Goal: Find specific page/section: Find specific page/section

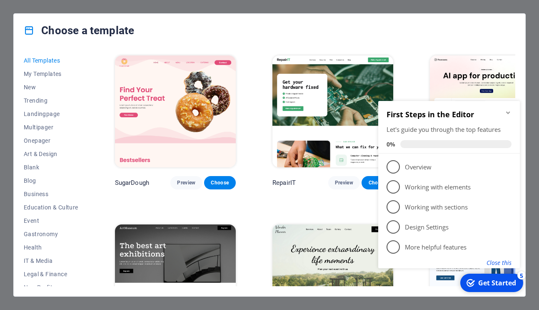
click at [500, 261] on button "Close this" at bounding box center [499, 262] width 25 height 8
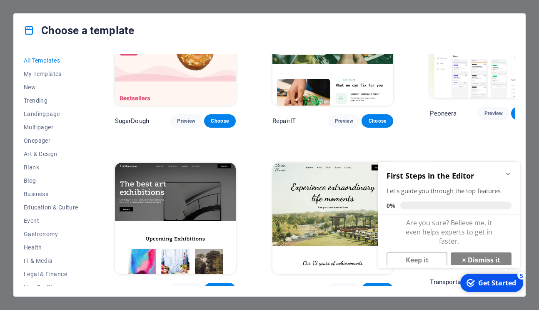
scroll to position [54, 0]
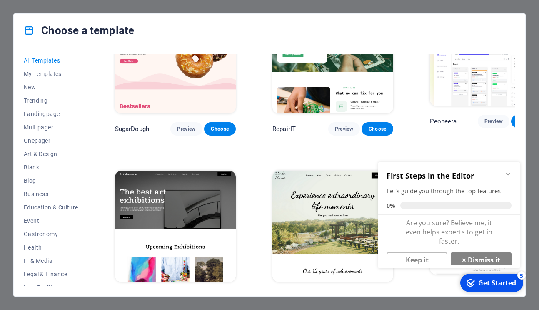
click at [508, 171] on icon "Minimize checklist" at bounding box center [508, 173] width 7 height 7
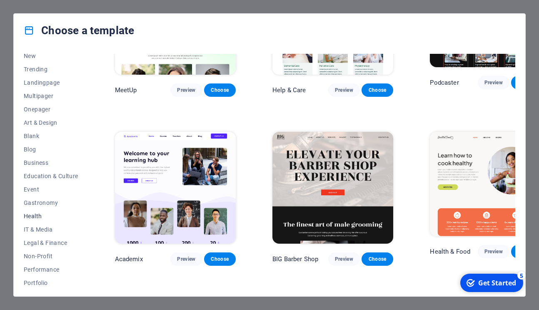
scroll to position [0, 0]
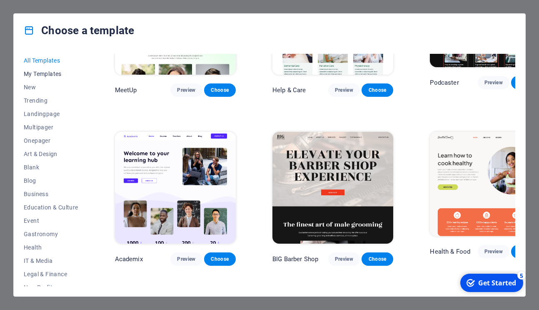
click at [43, 75] on span "My Templates" at bounding box center [51, 73] width 55 height 7
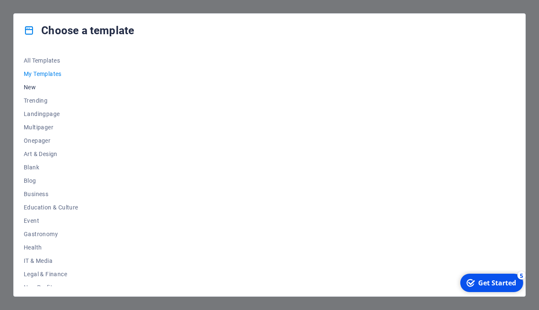
click at [35, 86] on span "New" at bounding box center [51, 87] width 55 height 7
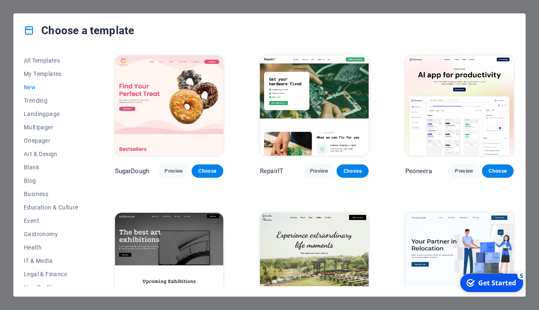
click at [30, 86] on span "New" at bounding box center [51, 87] width 55 height 7
click at [41, 72] on span "My Templates" at bounding box center [51, 73] width 55 height 7
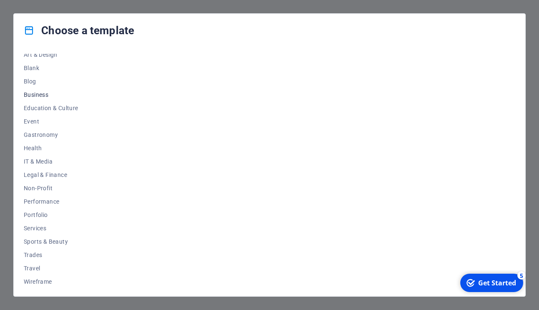
scroll to position [101, 0]
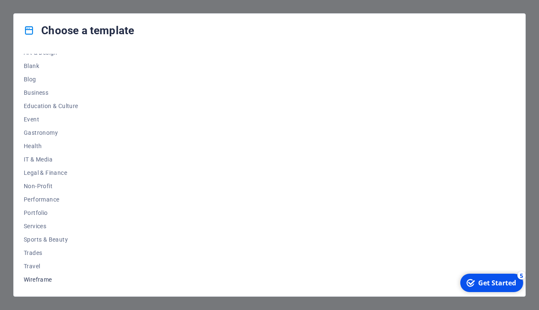
click at [31, 282] on span "Wireframe" at bounding box center [51, 279] width 55 height 7
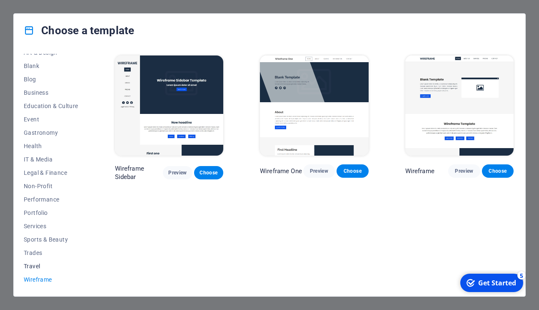
click at [33, 265] on span "Travel" at bounding box center [51, 266] width 55 height 7
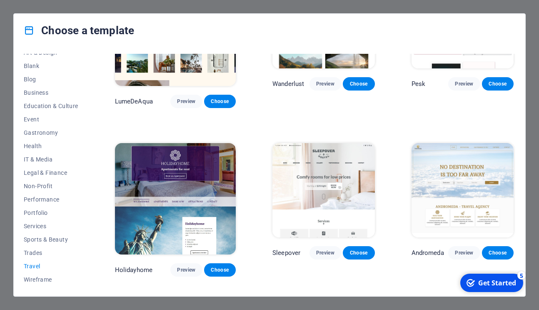
scroll to position [202, 0]
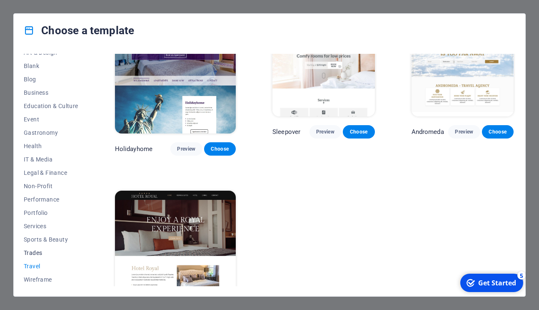
click at [35, 251] on span "Trades" at bounding box center [51, 252] width 55 height 7
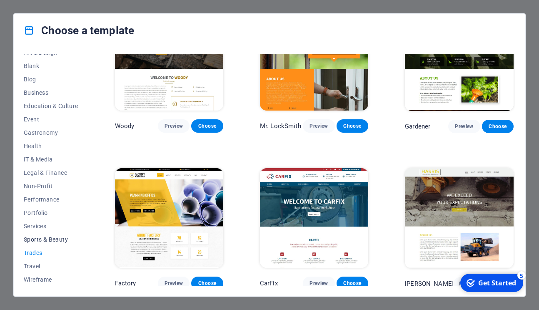
click at [35, 235] on button "Sports & Beauty" at bounding box center [51, 239] width 55 height 13
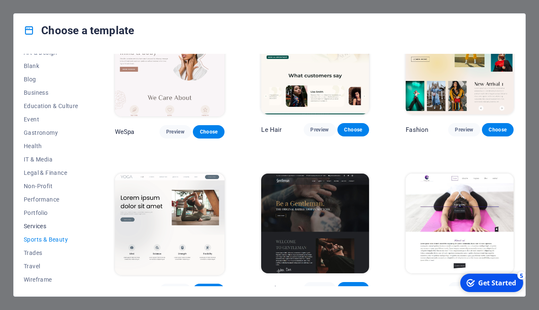
click at [38, 225] on span "Services" at bounding box center [51, 226] width 55 height 7
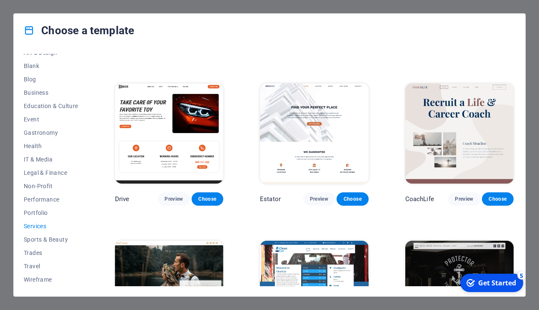
scroll to position [288, 0]
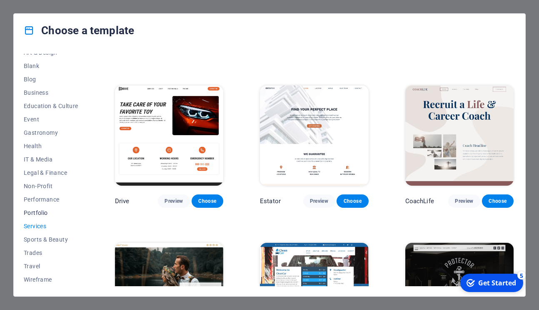
click at [38, 210] on span "Portfolio" at bounding box center [51, 212] width 55 height 7
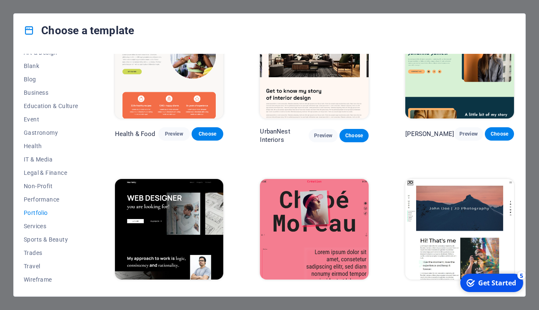
scroll to position [0, 0]
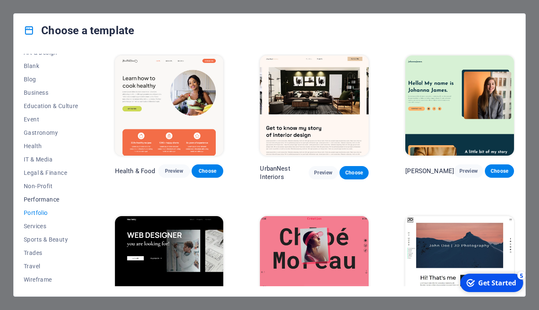
click at [38, 197] on span "Performance" at bounding box center [51, 199] width 55 height 7
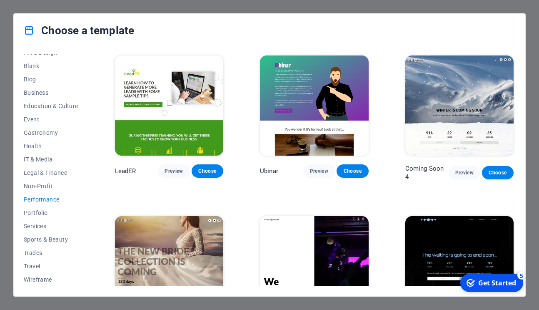
scroll to position [677, 0]
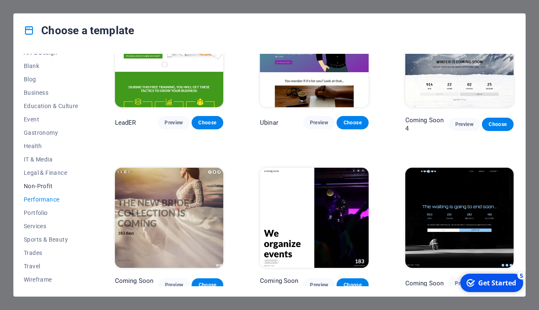
click at [39, 188] on span "Non-Profit" at bounding box center [51, 186] width 55 height 7
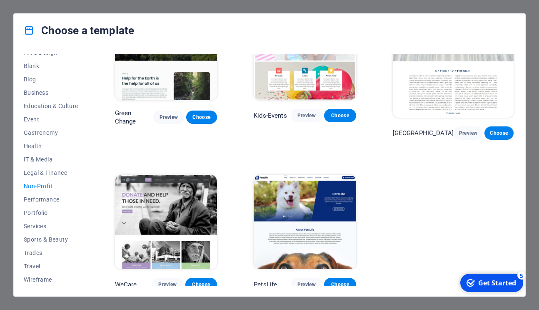
scroll to position [0, 0]
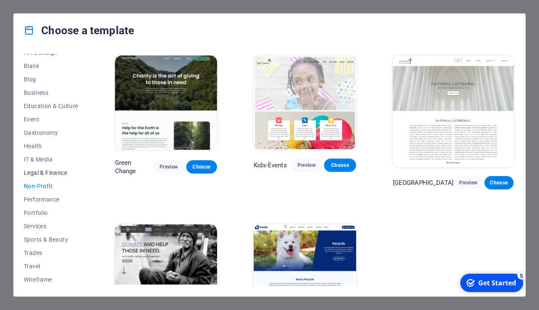
click at [43, 170] on span "Legal & Finance" at bounding box center [51, 172] width 55 height 7
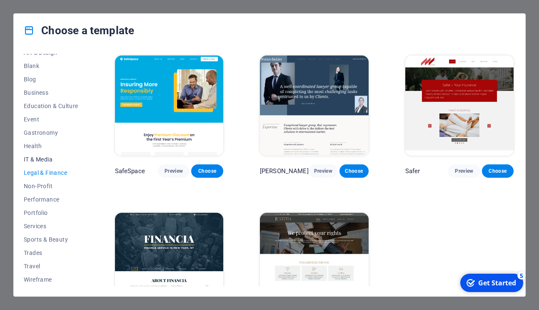
click at [42, 156] on span "IT & Media" at bounding box center [51, 159] width 55 height 7
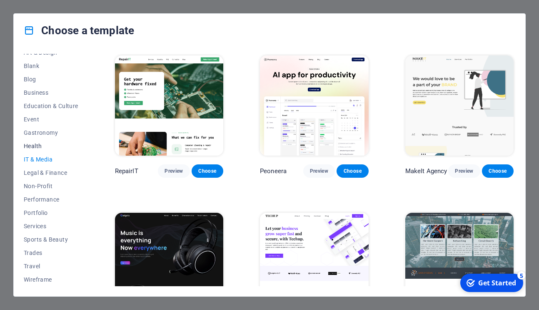
click at [38, 146] on span "Health" at bounding box center [51, 146] width 55 height 7
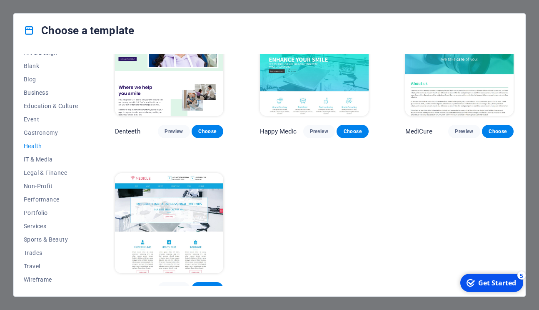
scroll to position [202, 0]
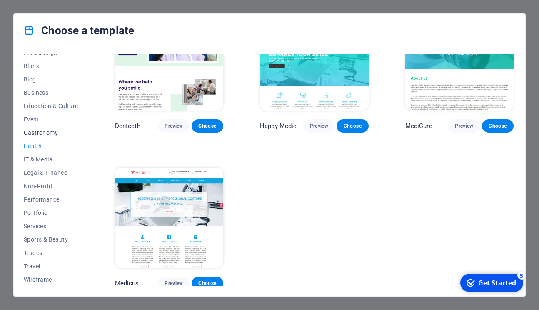
click at [45, 133] on span "Gastronomy" at bounding box center [51, 132] width 55 height 7
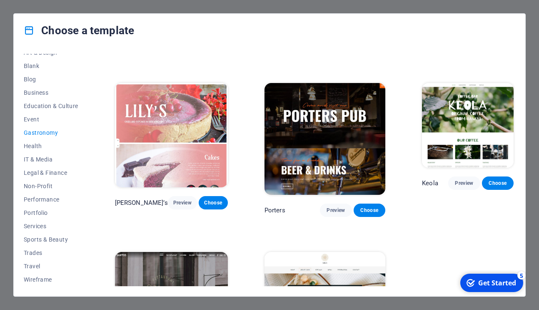
scroll to position [680, 0]
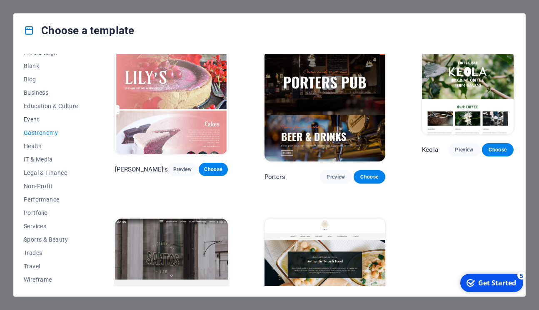
click at [30, 118] on span "Event" at bounding box center [51, 119] width 55 height 7
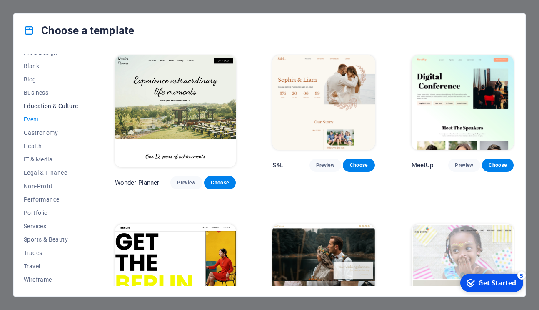
click at [57, 104] on span "Education & Culture" at bounding box center [51, 106] width 55 height 7
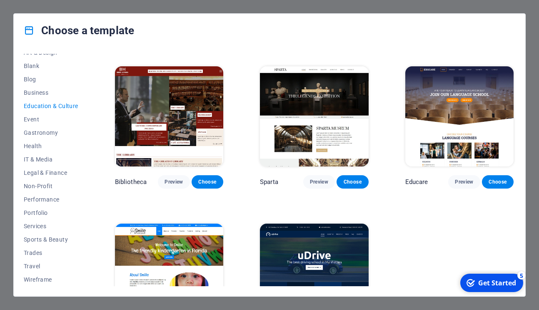
scroll to position [202, 0]
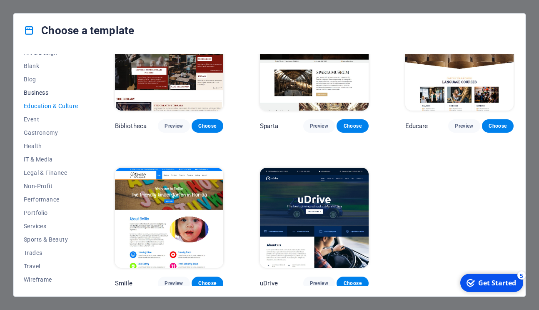
click at [38, 92] on span "Business" at bounding box center [51, 92] width 55 height 7
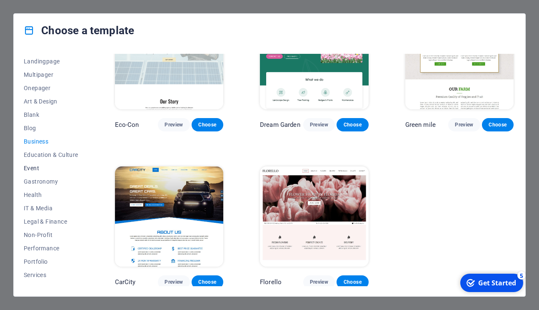
scroll to position [42, 0]
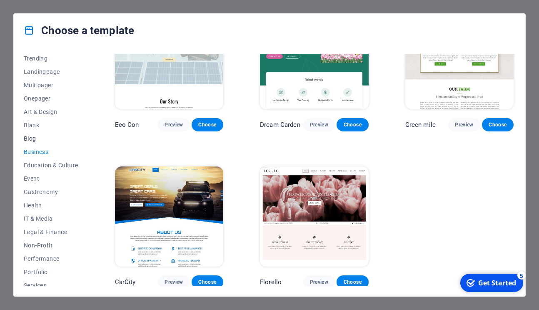
click at [30, 137] on span "Blog" at bounding box center [51, 138] width 55 height 7
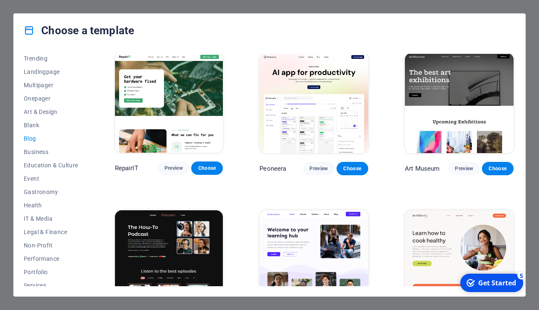
scroll to position [0, 0]
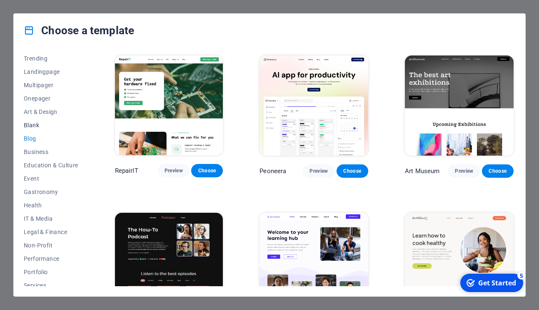
click at [34, 122] on span "Blank" at bounding box center [51, 125] width 55 height 7
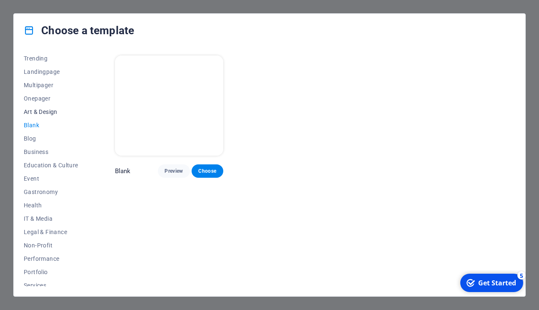
click at [38, 113] on span "Art & Design" at bounding box center [51, 111] width 55 height 7
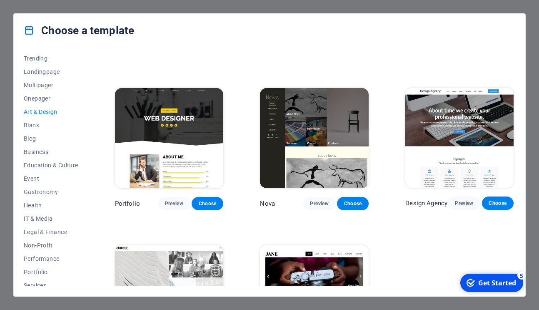
scroll to position [521, 0]
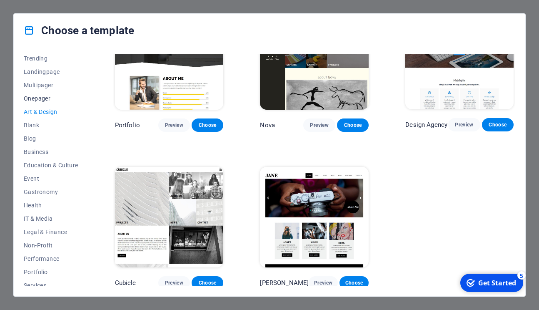
click at [35, 98] on span "Onepager" at bounding box center [51, 98] width 55 height 7
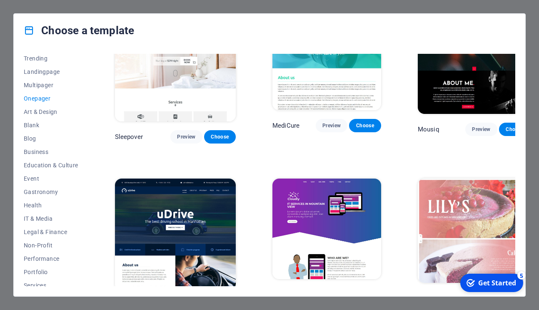
scroll to position [2374, 0]
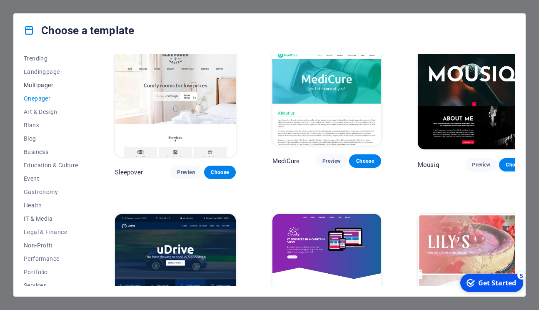
click at [39, 86] on span "Multipager" at bounding box center [51, 85] width 55 height 7
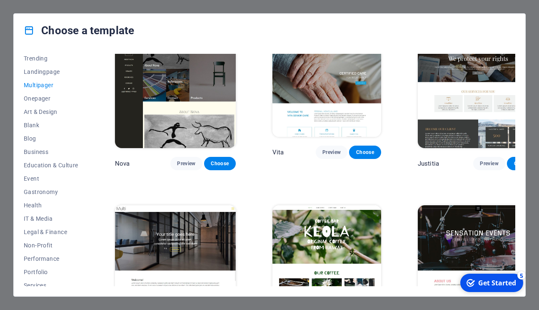
scroll to position [3227, 0]
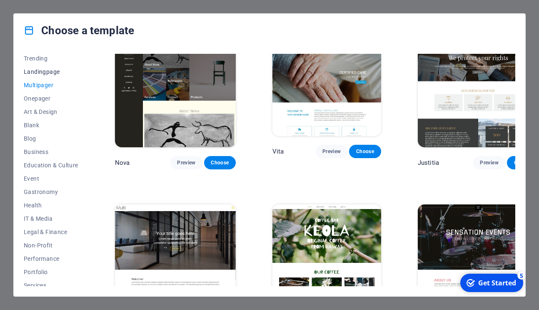
click at [43, 72] on span "Landingpage" at bounding box center [51, 71] width 55 height 7
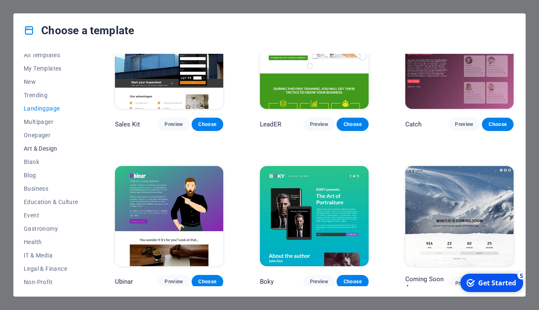
scroll to position [0, 0]
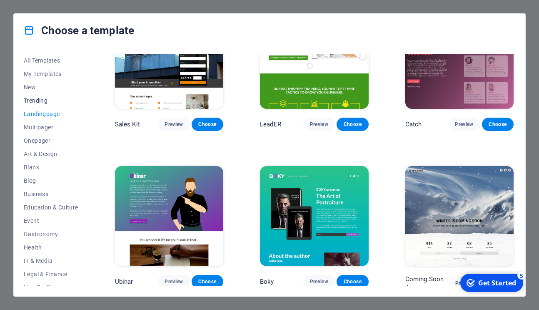
click at [40, 99] on span "Trending" at bounding box center [51, 100] width 55 height 7
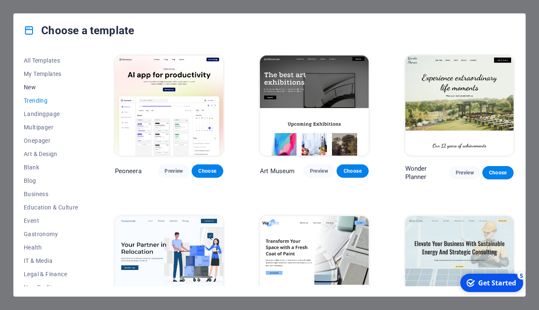
click at [30, 86] on span "New" at bounding box center [51, 87] width 55 height 7
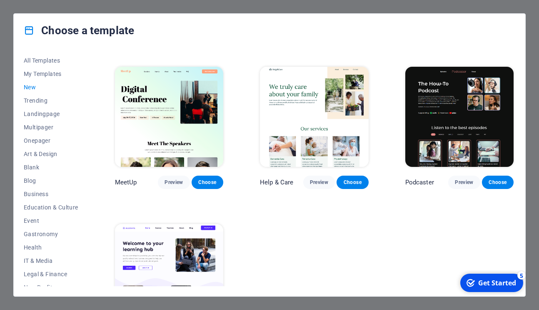
scroll to position [469, 0]
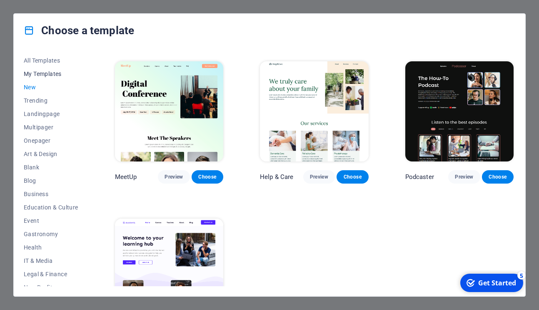
click at [39, 73] on span "My Templates" at bounding box center [51, 73] width 55 height 7
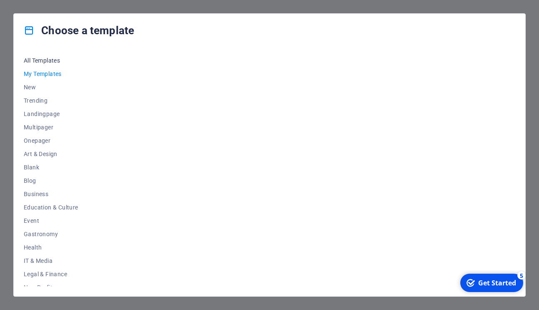
click at [44, 60] on span "All Templates" at bounding box center [51, 60] width 55 height 7
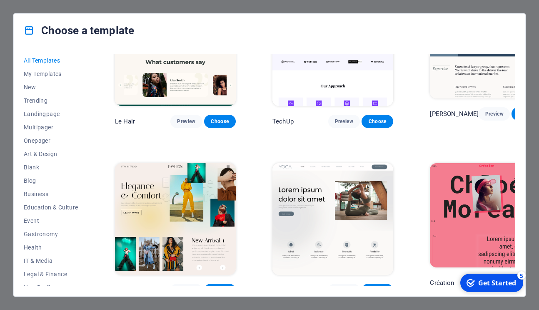
scroll to position [2480, 0]
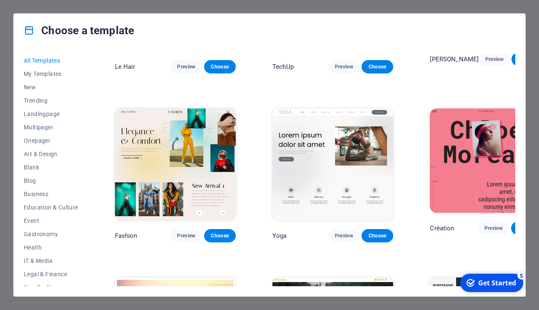
click at [4, 79] on div "Choose a template All Templates My Templates New Trending Landingpage Multipage…" at bounding box center [269, 155] width 539 height 310
